Goal: Task Accomplishment & Management: Manage account settings

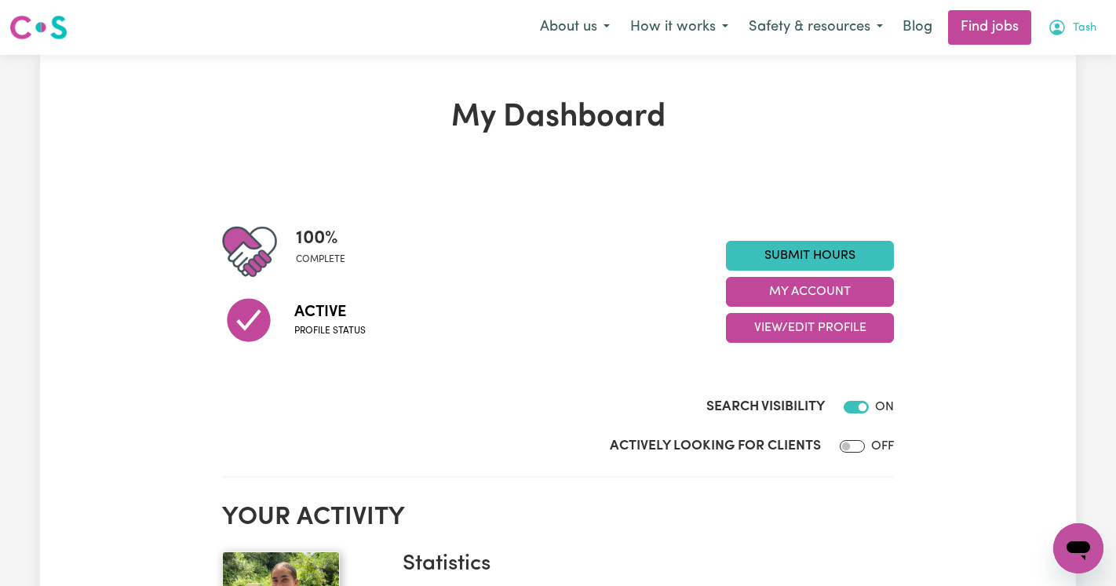
click at [1086, 23] on span "Tash" at bounding box center [1085, 28] width 24 height 17
click at [1042, 68] on link "My Account" at bounding box center [1044, 61] width 124 height 30
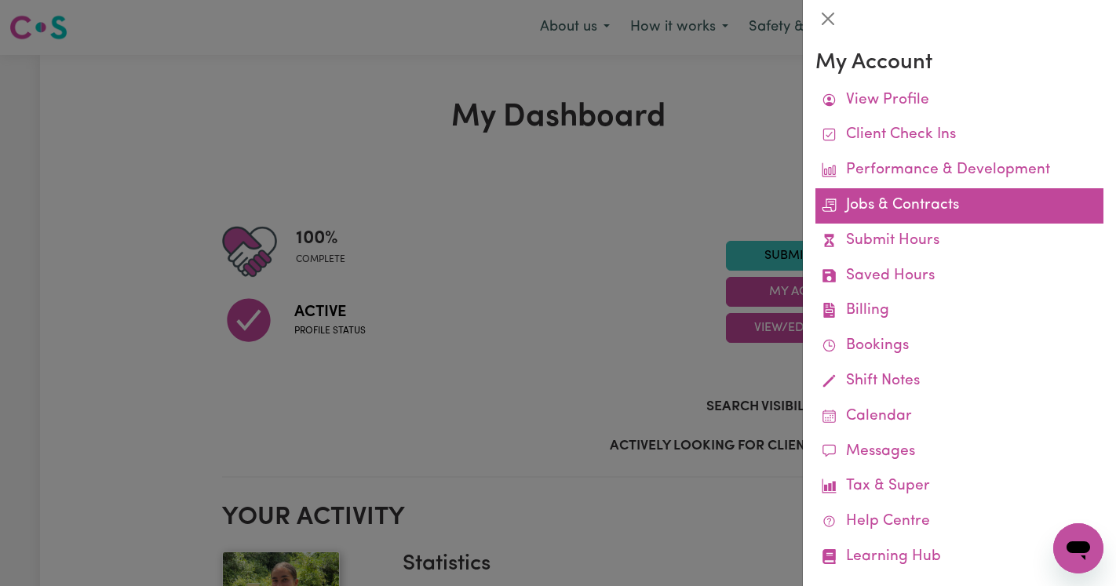
click at [885, 212] on link "Jobs & Contracts" at bounding box center [960, 205] width 288 height 35
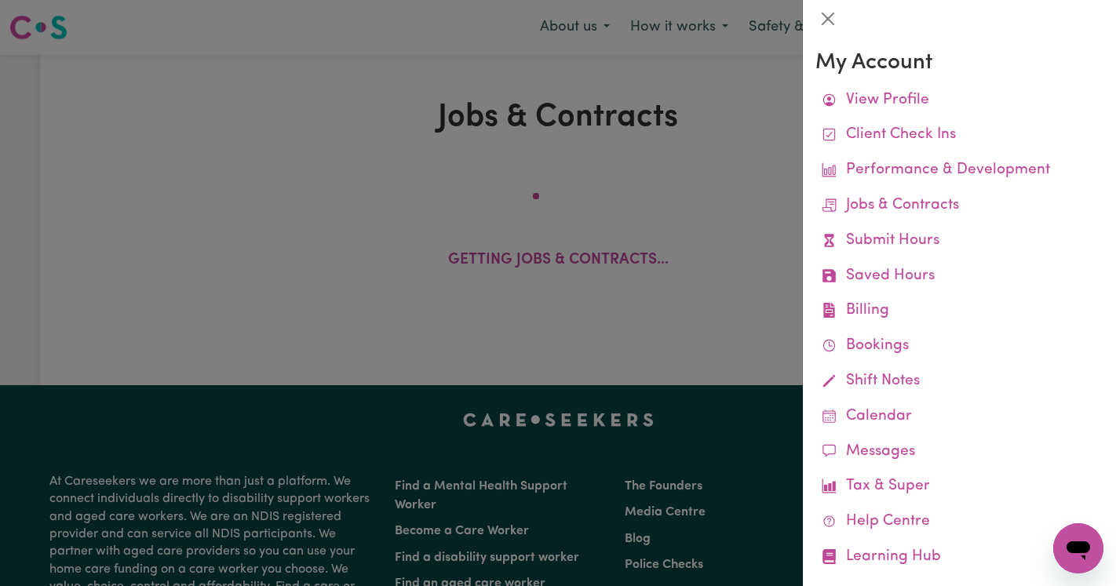
click at [569, 169] on div at bounding box center [558, 293] width 1116 height 586
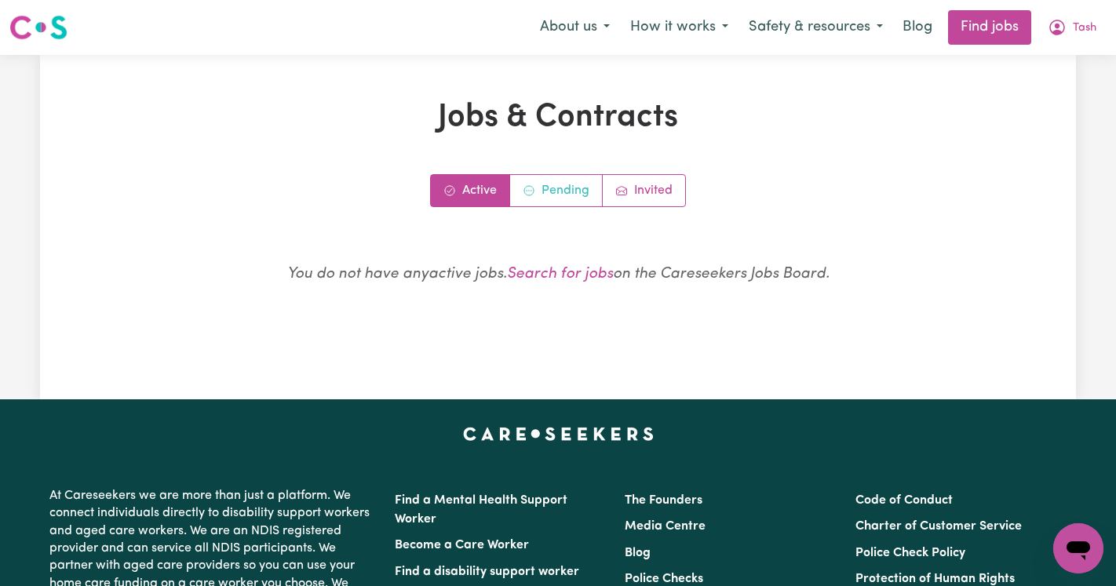
click at [567, 187] on link "Pending" at bounding box center [556, 190] width 93 height 31
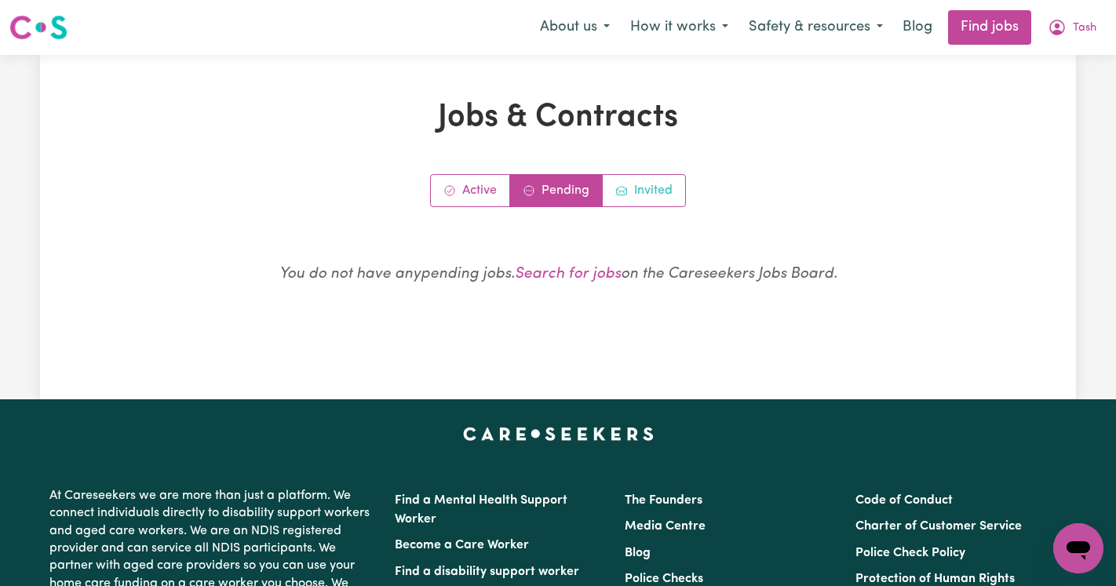
click at [641, 198] on link "Invited" at bounding box center [644, 190] width 82 height 31
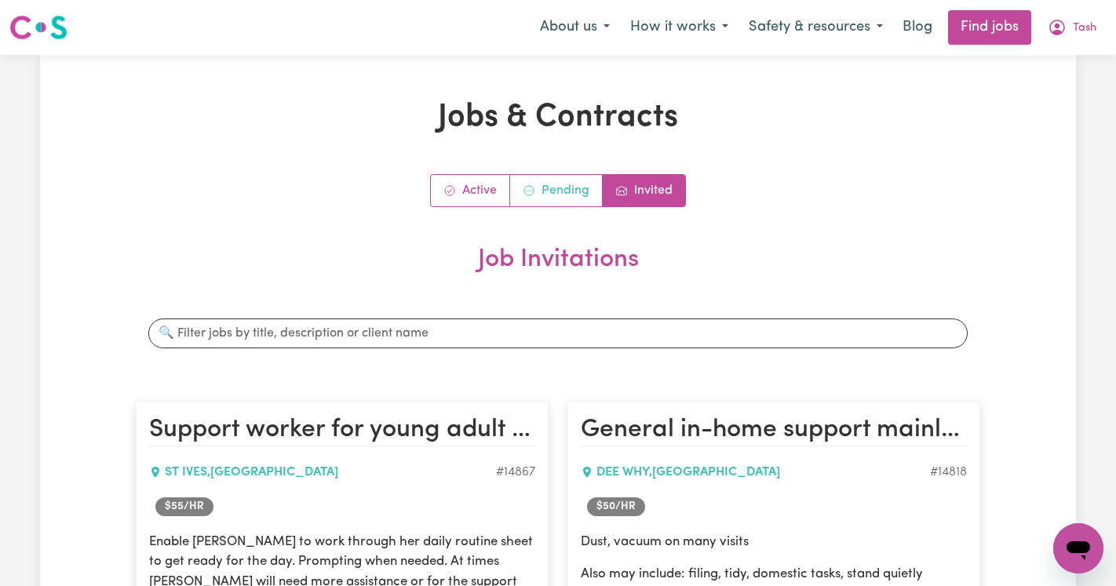
click at [568, 183] on link "Pending" at bounding box center [556, 190] width 93 height 31
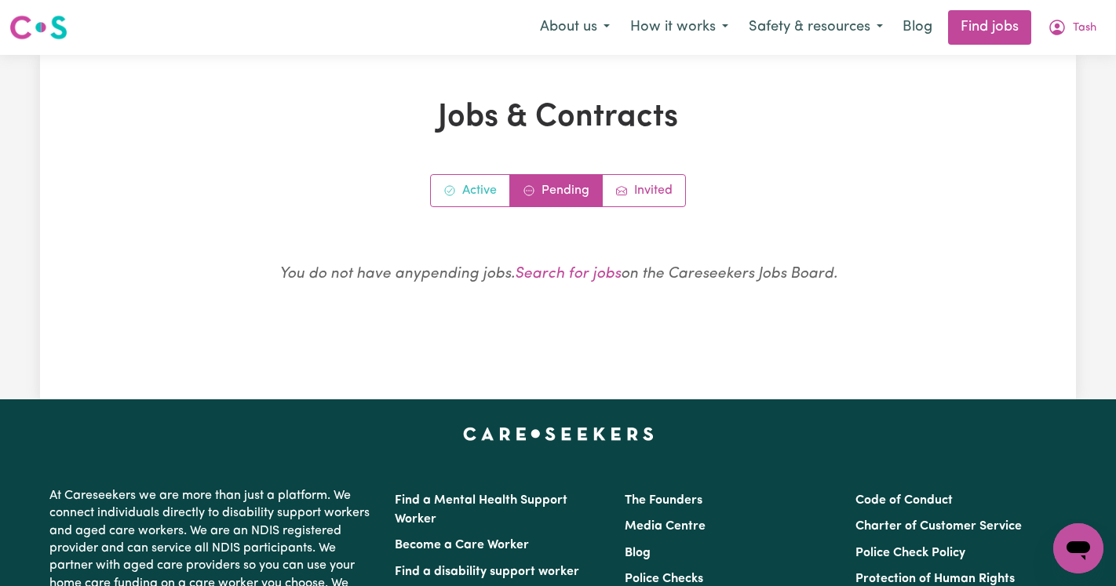
click at [489, 185] on link "Active" at bounding box center [470, 190] width 79 height 31
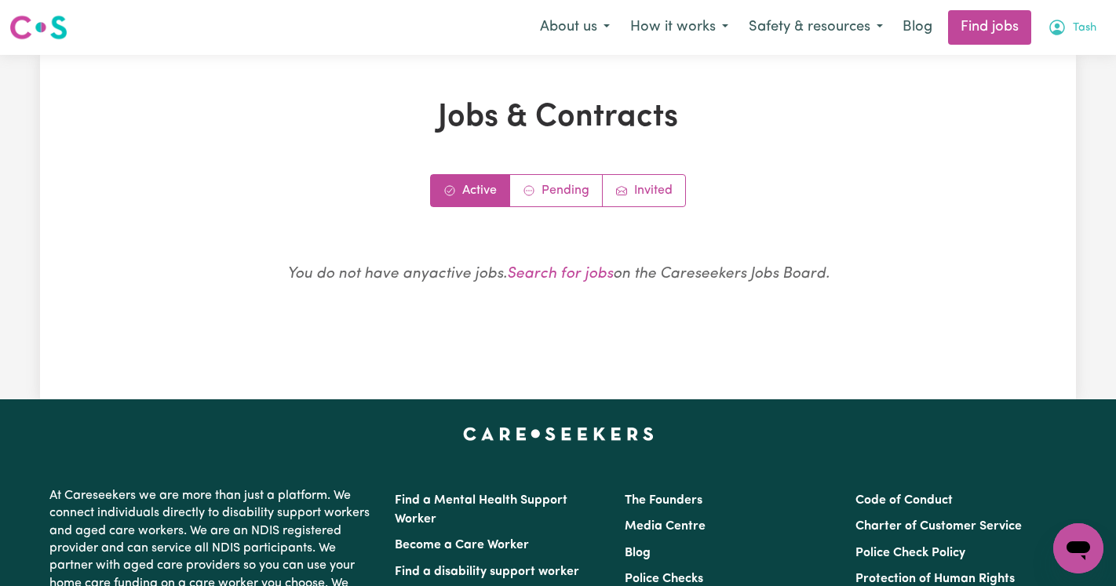
click at [1080, 30] on span "Tash" at bounding box center [1085, 28] width 24 height 17
click at [1021, 57] on link "My Account" at bounding box center [1044, 61] width 124 height 30
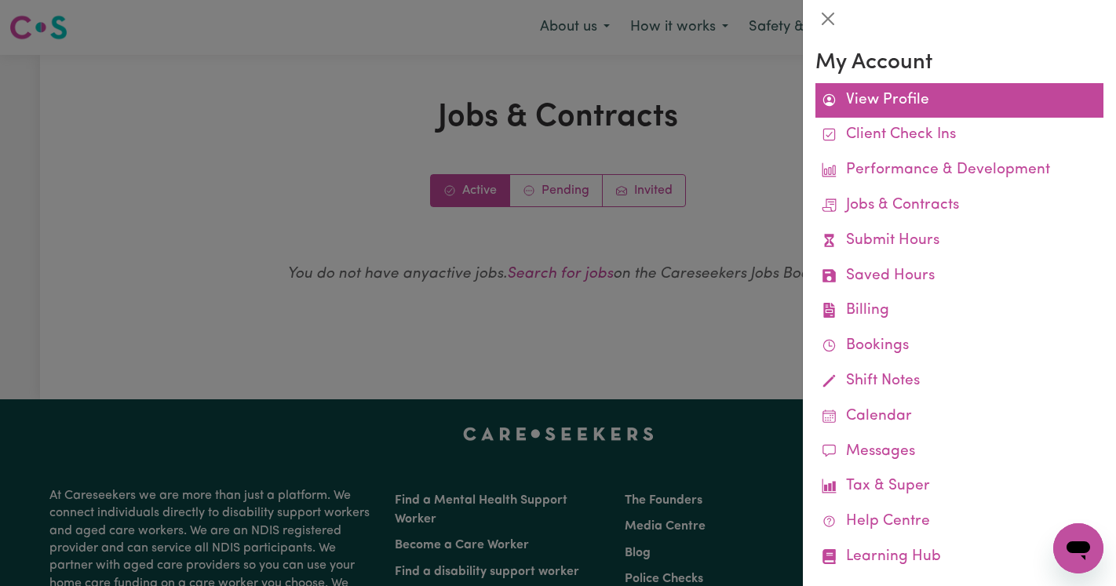
click at [892, 93] on link "View Profile" at bounding box center [960, 100] width 288 height 35
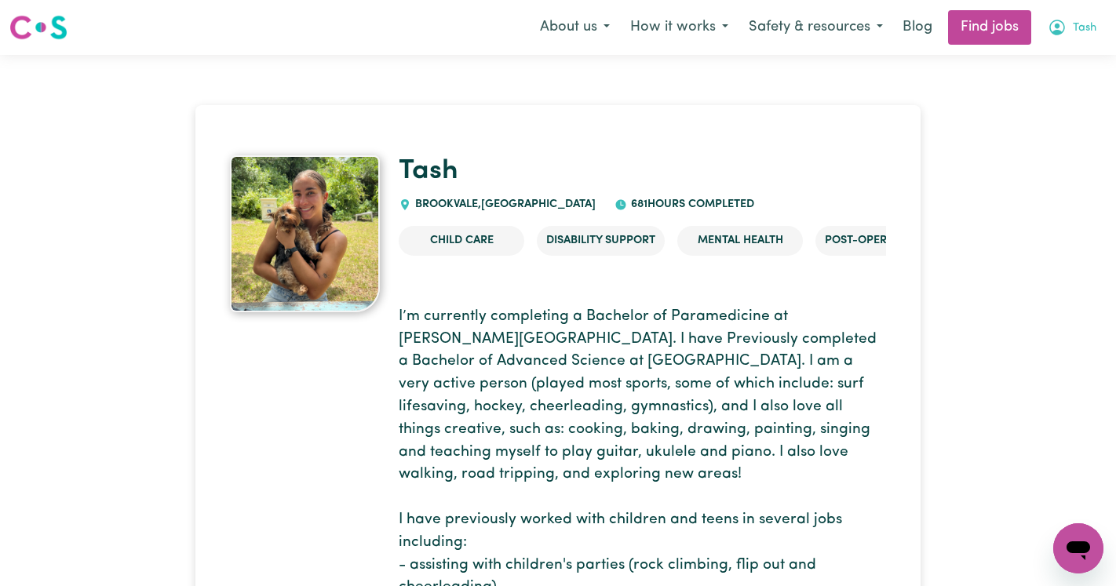
click at [1076, 28] on span "Tash" at bounding box center [1085, 28] width 24 height 17
click at [1056, 117] on link "Logout" at bounding box center [1044, 120] width 124 height 30
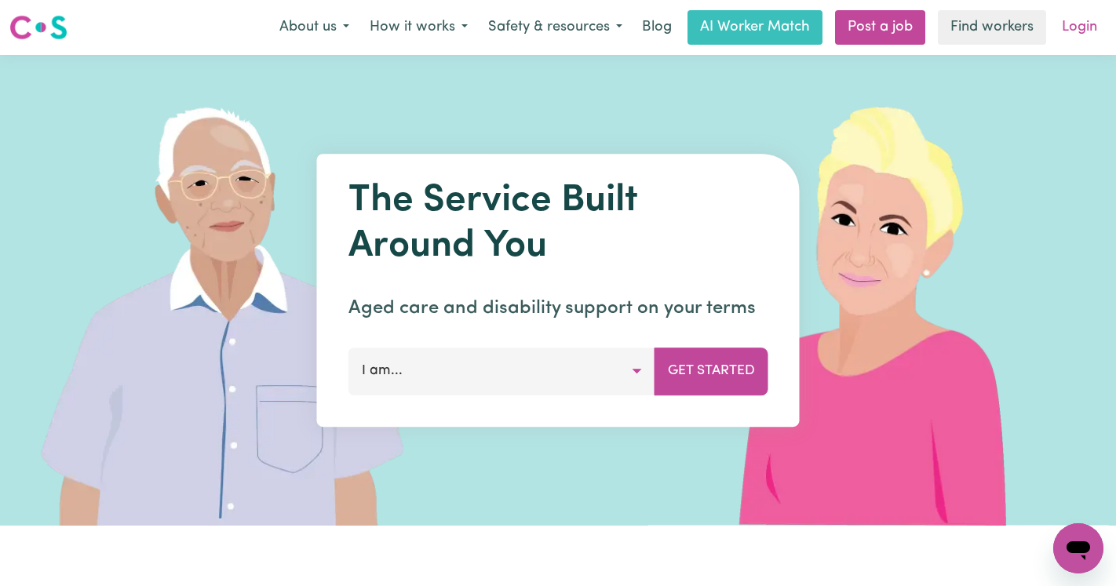
click at [1076, 33] on link "Login" at bounding box center [1080, 27] width 54 height 35
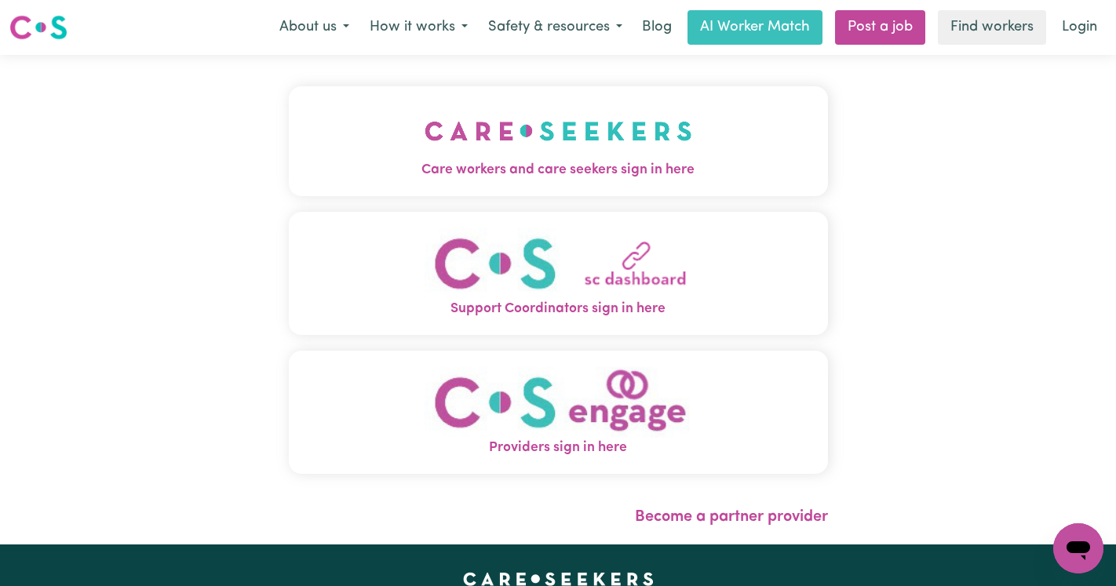
click at [433, 140] on img "Care workers and care seekers sign in here" at bounding box center [559, 131] width 268 height 58
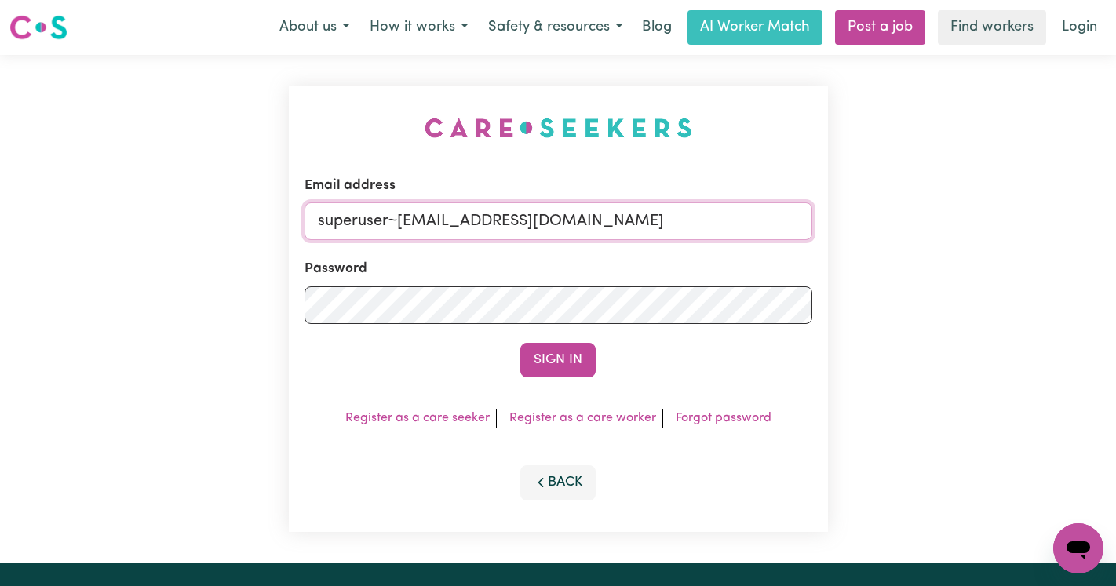
drag, startPoint x: 655, startPoint y: 217, endPoint x: 396, endPoint y: 220, distance: 258.3
click at [397, 221] on input "superuser~[EMAIL_ADDRESS][DOMAIN_NAME]" at bounding box center [559, 222] width 508 height 38
type input "[EMAIL_ADDRESS][DOMAIN_NAME]"
click at [520, 343] on button "Sign In" at bounding box center [557, 360] width 75 height 35
